Goal: Transaction & Acquisition: Subscribe to service/newsletter

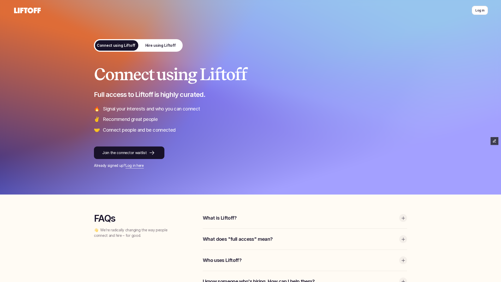
click at [39, 11] on icon at bounding box center [27, 10] width 29 height 8
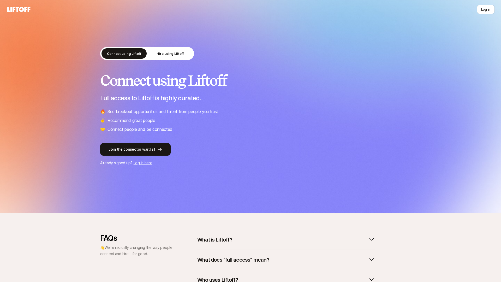
click at [298, 85] on h2 "Connect using Liftoff" at bounding box center [250, 81] width 301 height 16
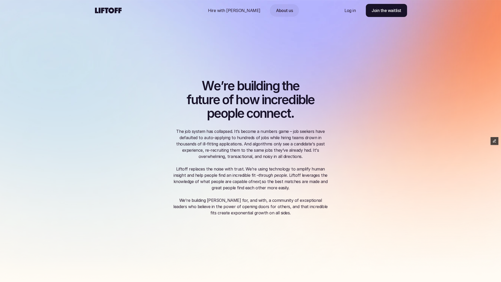
click at [315, 69] on div "W e ’ r e b u i l d i n g t h e f u t u r e o f h o w i n c r e d i b l e p e o…" at bounding box center [250, 141] width 313 height 202
click at [391, 16] on link "Join the waitlist" at bounding box center [386, 10] width 41 height 13
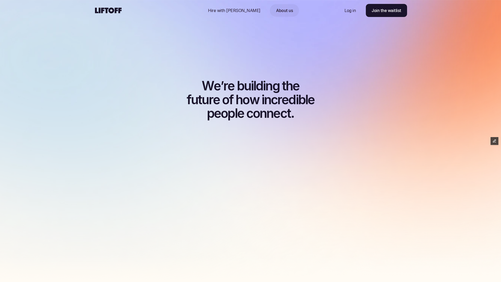
click at [237, 12] on p "Hire with Liftoff" at bounding box center [234, 10] width 52 height 6
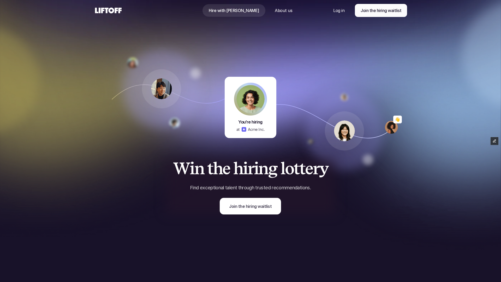
click at [382, 15] on link "Join the hiring waitlist" at bounding box center [381, 10] width 52 height 13
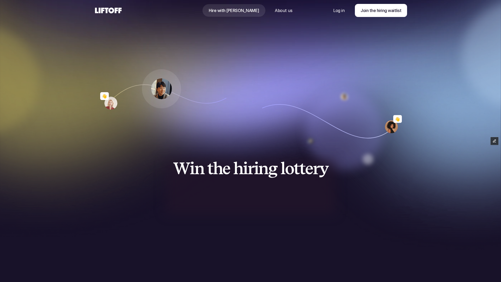
click at [113, 10] on use at bounding box center [108, 11] width 27 height 6
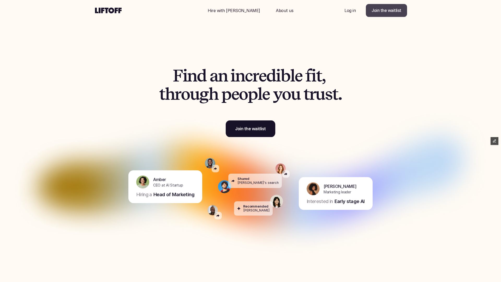
click at [400, 13] on p "Join the waitlist" at bounding box center [387, 10] width 30 height 6
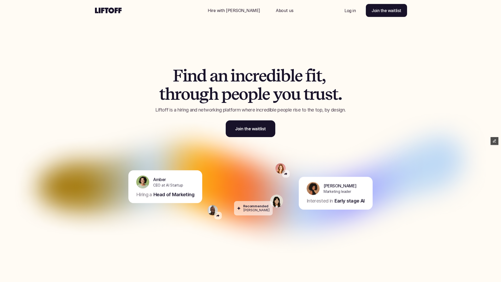
click at [274, 14] on div "Nav Link" at bounding box center [285, 10] width 30 height 13
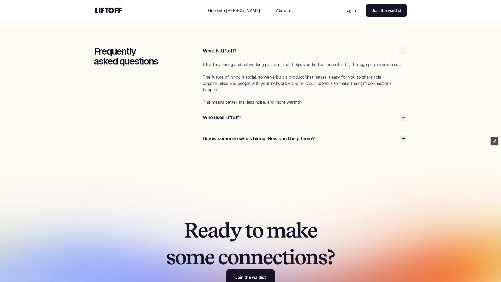
scroll to position [1670, 0]
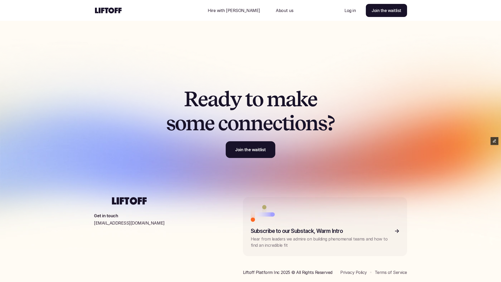
click at [357, 270] on link "Privacy Policy" at bounding box center [354, 272] width 26 height 5
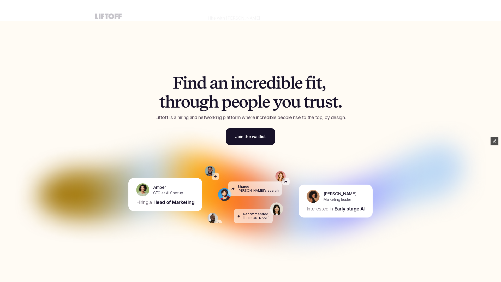
scroll to position [1670, 0]
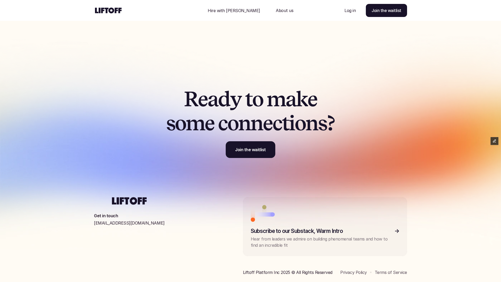
click at [370, 155] on div "R e a d y t o m a k e s o m e c o n n e c t i o n s ? Join the waitlist" at bounding box center [250, 122] width 243 height 71
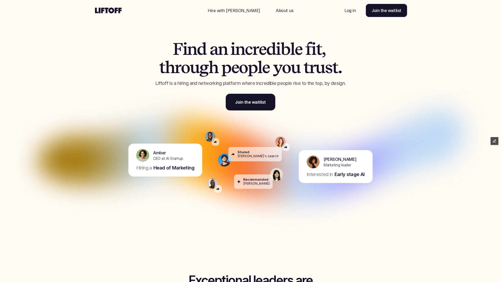
scroll to position [15, 0]
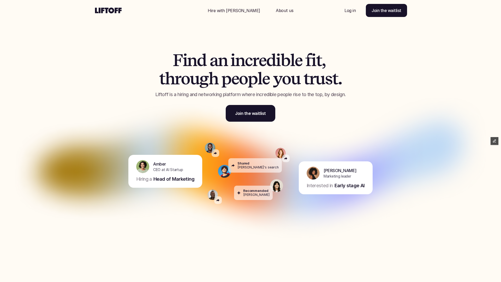
click at [110, 8] on icon at bounding box center [108, 10] width 29 height 8
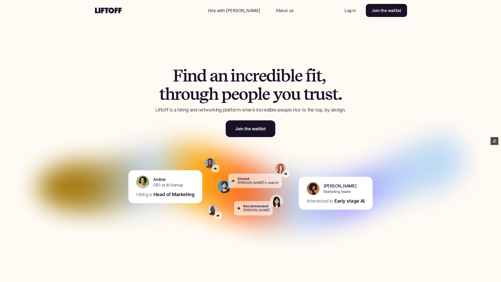
click at [110, 12] on use at bounding box center [108, 11] width 27 height 6
click at [112, 14] on icon at bounding box center [108, 10] width 29 height 8
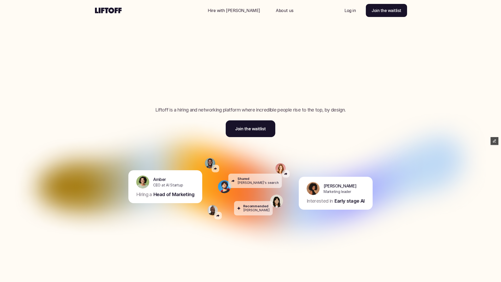
click at [111, 11] on icon at bounding box center [108, 10] width 29 height 8
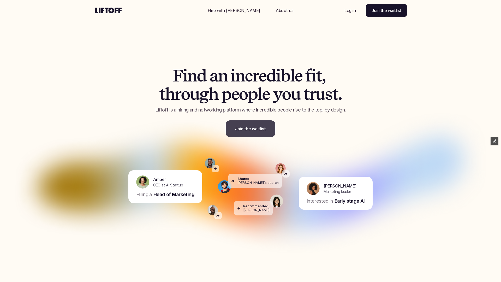
click at [259, 124] on link "Join the waitlist" at bounding box center [251, 128] width 50 height 17
click at [313, 143] on div "F i n d a n i n c r e d i b l e f i t , t h r o u g h p e o p l e y o u t r u s…" at bounding box center [250, 98] width 313 height 105
click at [371, 62] on div "F i n d a n i n c r e d i b l e f i t , t h r o u g h p e o p l e y o u t r u s…" at bounding box center [250, 98] width 313 height 105
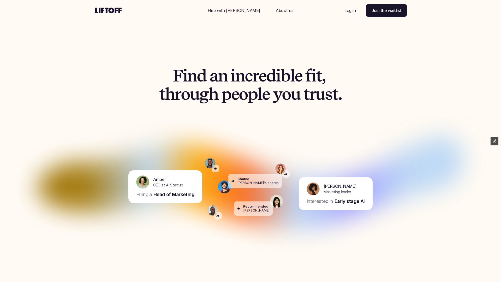
click at [264, 128] on p "Join the waitlist" at bounding box center [250, 129] width 31 height 6
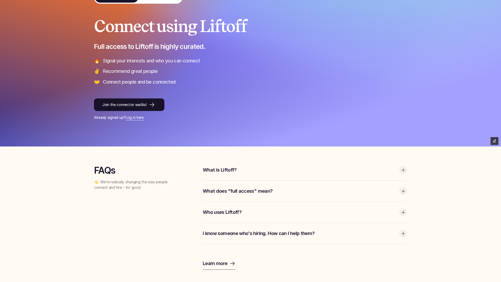
scroll to position [49, 0]
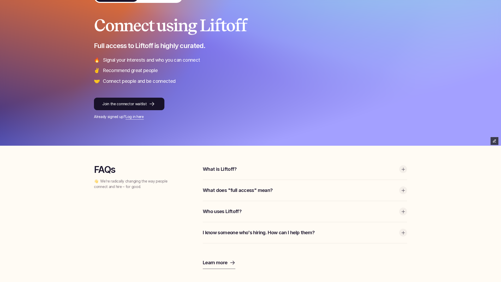
click at [238, 186] on div "What does "full access" mean?" at bounding box center [305, 190] width 204 height 21
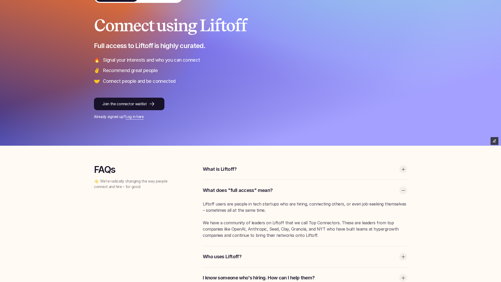
click at [238, 186] on div "What does "full access" mean?" at bounding box center [305, 190] width 204 height 21
